Goal: Information Seeking & Learning: Learn about a topic

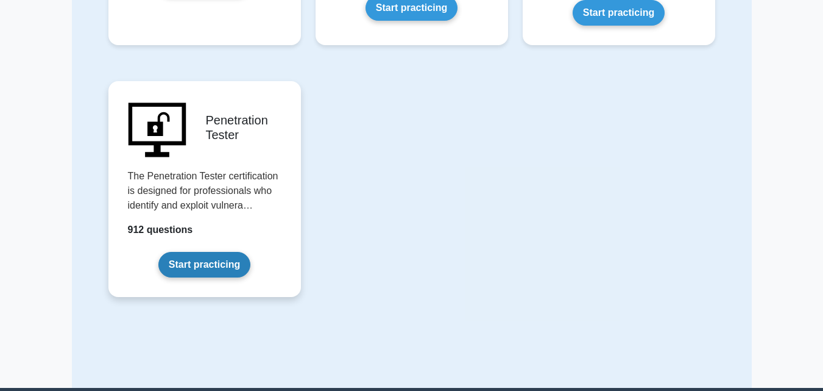
scroll to position [2769, 0]
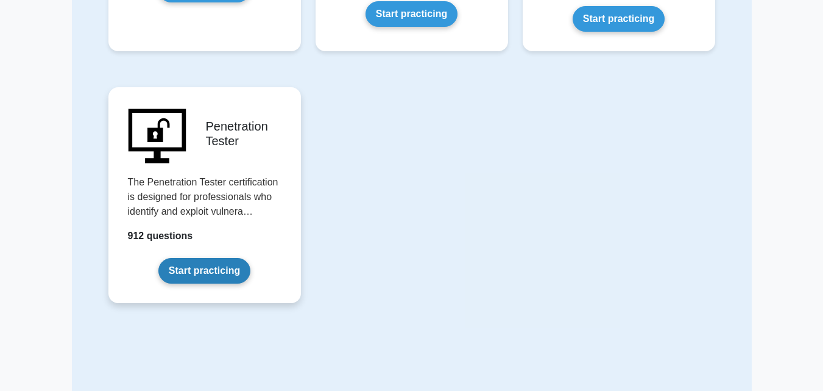
click at [201, 258] on link "Start practicing" at bounding box center [204, 271] width 92 height 26
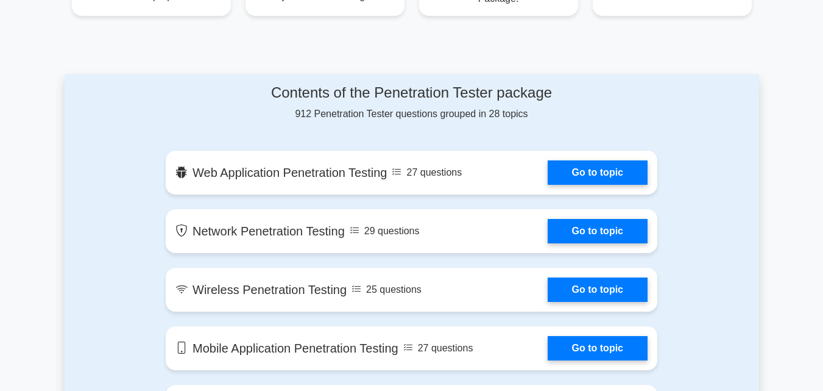
scroll to position [611, 0]
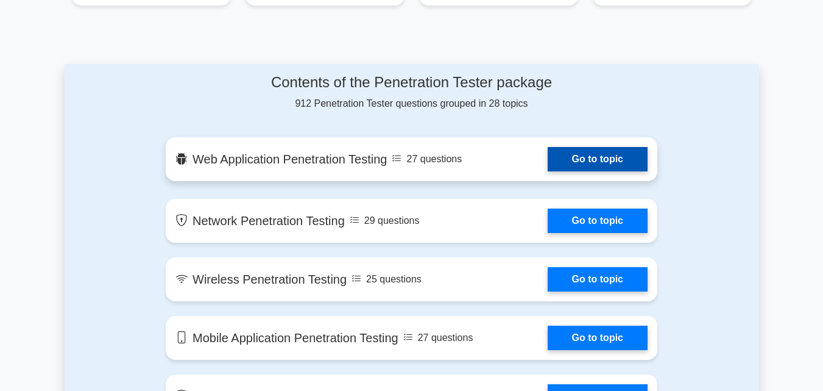
click at [586, 168] on link "Go to topic" at bounding box center [598, 159] width 100 height 24
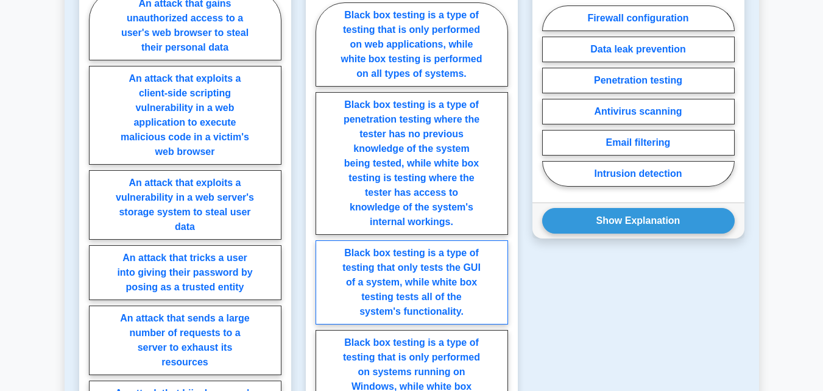
scroll to position [763, 0]
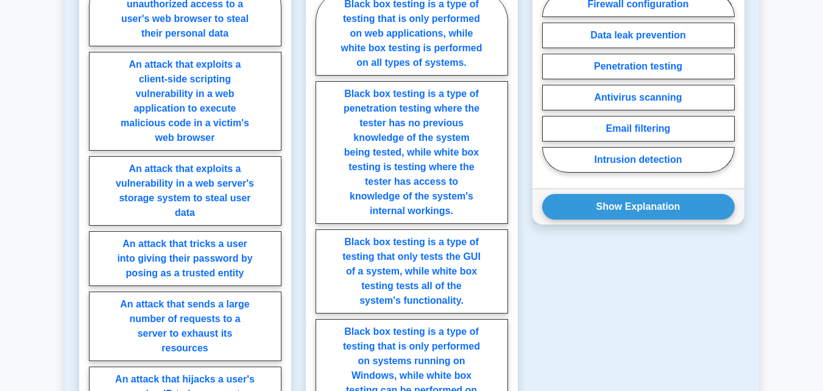
click at [556, 282] on div "Question 3 What is a common method used to identify vulnerabilities on a web ap…" at bounding box center [638, 297] width 227 height 759
